Goal: Task Accomplishment & Management: Manage account settings

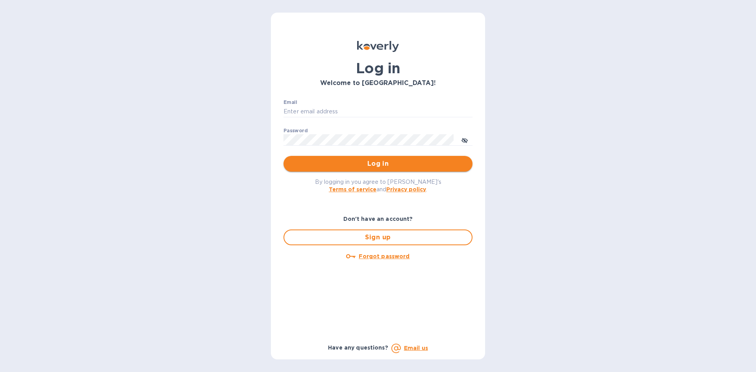
type input "[EMAIL_ADDRESS][DOMAIN_NAME]"
click at [401, 158] on button "Log in" at bounding box center [377, 164] width 189 height 16
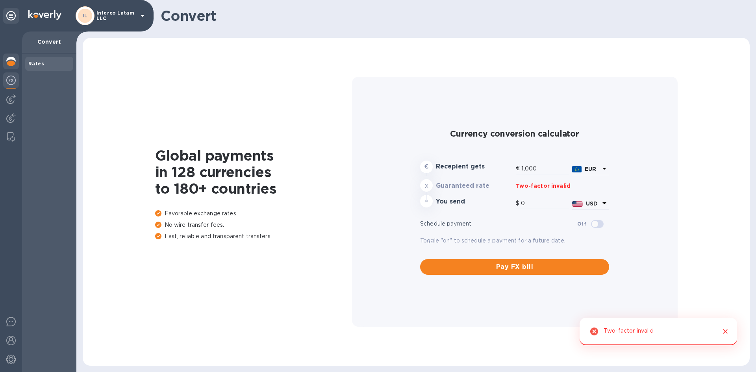
drag, startPoint x: 401, startPoint y: 158, endPoint x: 14, endPoint y: 63, distance: 398.4
click at [14, 63] on img at bounding box center [10, 61] width 9 height 9
